Goal: Information Seeking & Learning: Learn about a topic

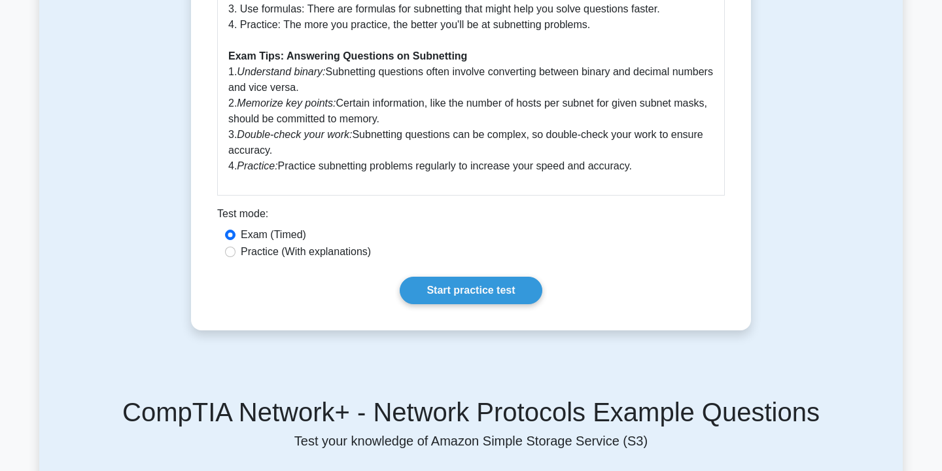
scroll to position [668, 0]
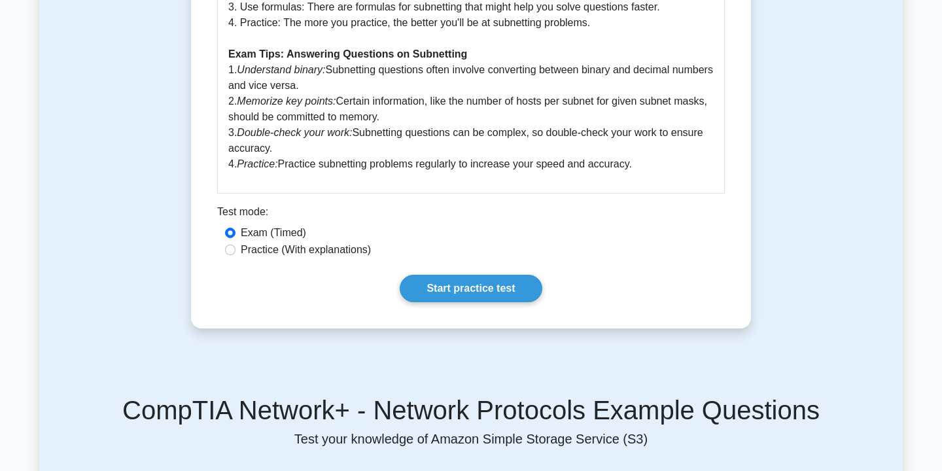
click at [353, 250] on label "Practice (With explanations)" at bounding box center [306, 250] width 130 height 16
click at [236, 250] on input "Practice (With explanations)" at bounding box center [230, 250] width 10 height 10
radio input "true"
click at [502, 293] on link "Start practice test" at bounding box center [471, 288] width 142 height 27
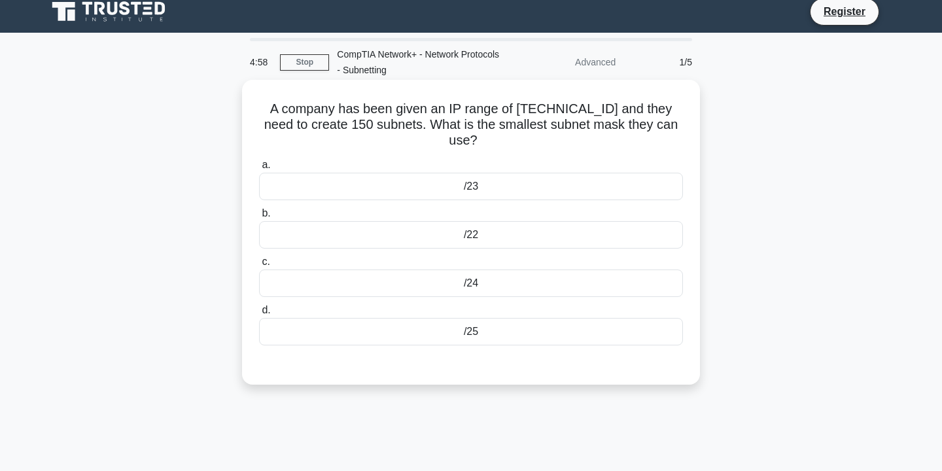
scroll to position [7, 0]
